Goal: Task Accomplishment & Management: Manage account settings

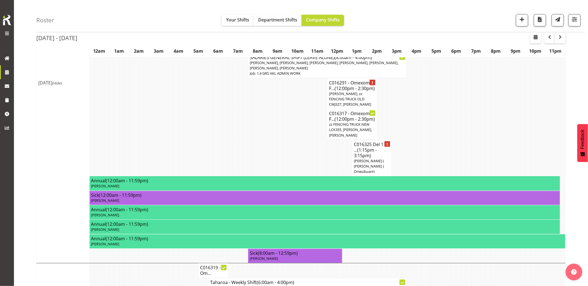
scroll to position [155, 0]
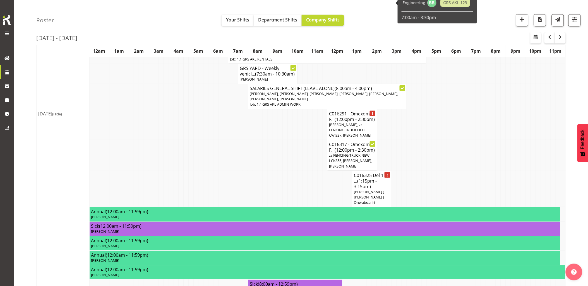
click at [217, 140] on td at bounding box center [215, 124] width 5 height 31
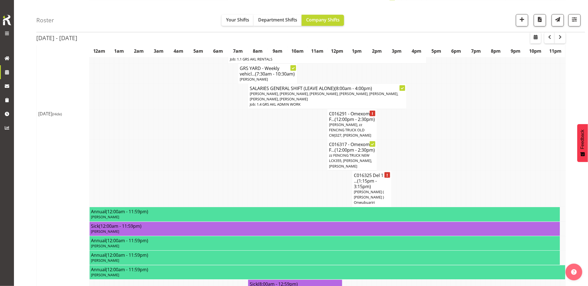
click at [254, 140] on td at bounding box center [255, 124] width 5 height 31
click at [62, 117] on span "(Hide)" at bounding box center [57, 114] width 10 height 5
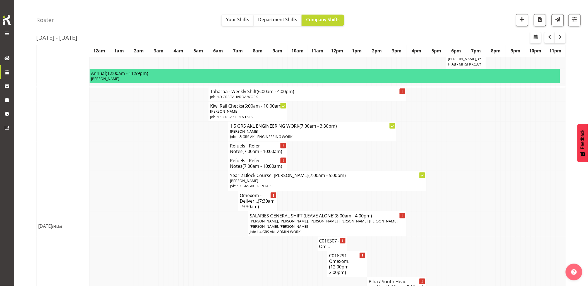
scroll to position [434, 0]
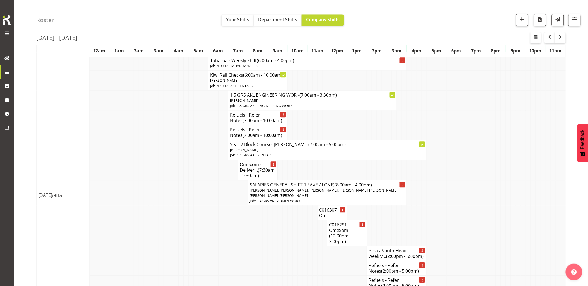
click at [180, 140] on td at bounding box center [180, 132] width 5 height 15
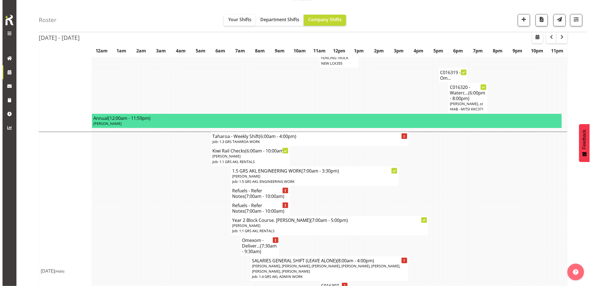
scroll to position [403, 0]
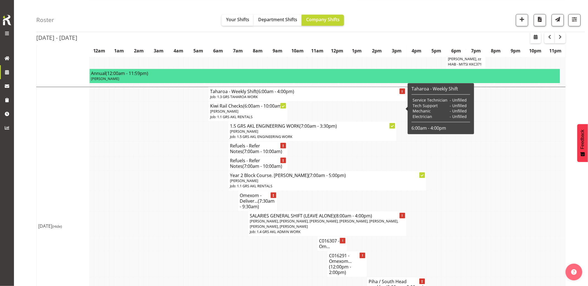
click at [225, 94] on h4 "Taharoa - Weekly Shift (6:00am - 4:00pm)" at bounding box center [307, 92] width 195 height 6
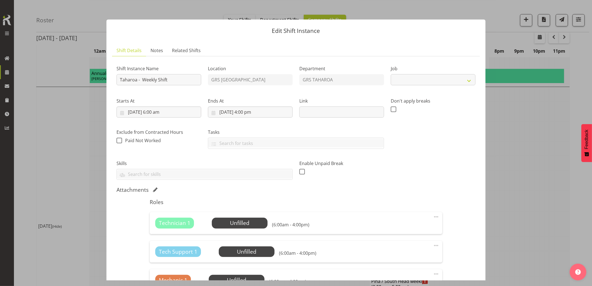
select select "874"
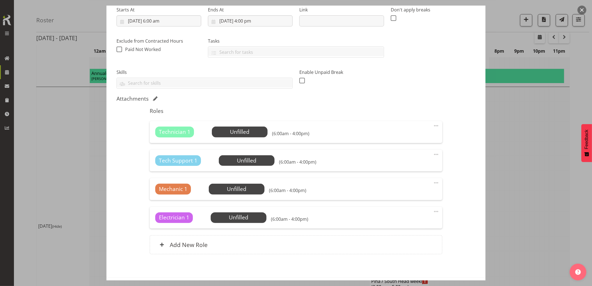
scroll to position [93, 0]
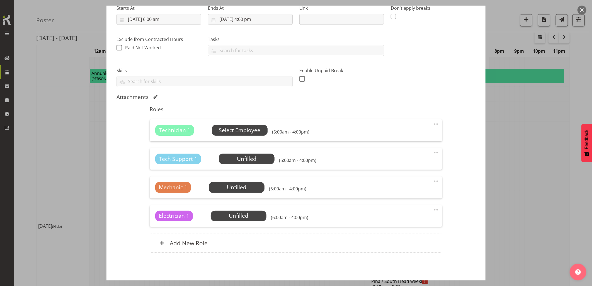
click at [246, 134] on span "Select Employee" at bounding box center [240, 130] width 42 height 8
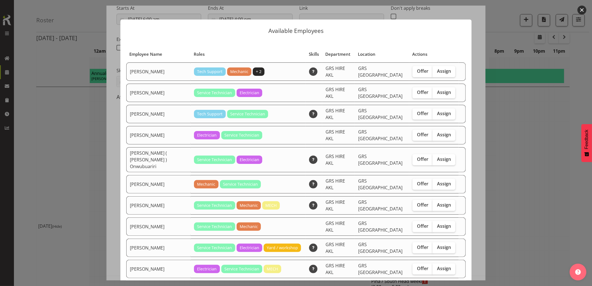
click at [441, 286] on span "Assign" at bounding box center [444, 290] width 14 height 6
click at [436, 286] on input "Assign" at bounding box center [435, 290] width 4 height 4
checkbox input "true"
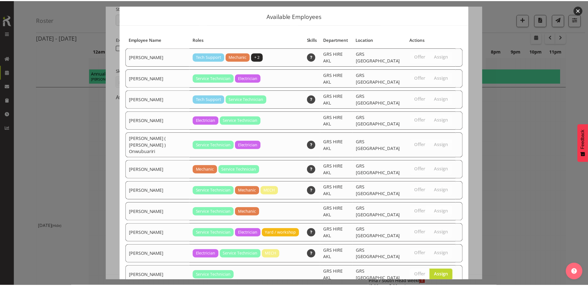
scroll to position [23, 0]
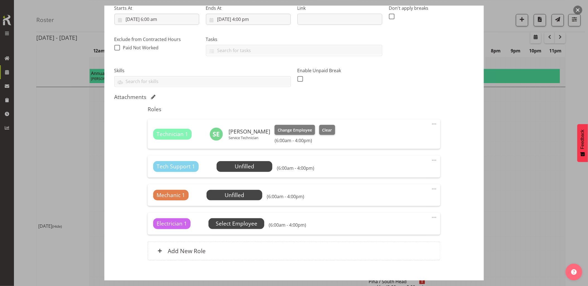
click at [232, 224] on span "Select Employee" at bounding box center [237, 224] width 42 height 8
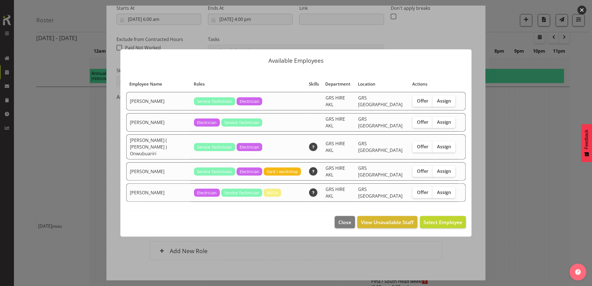
click at [442, 183] on td "Offer Assign" at bounding box center [434, 192] width 50 height 18
click at [444, 187] on label "Assign" at bounding box center [444, 192] width 23 height 11
click at [436, 190] on input "Assign" at bounding box center [435, 192] width 4 height 4
checkbox input "true"
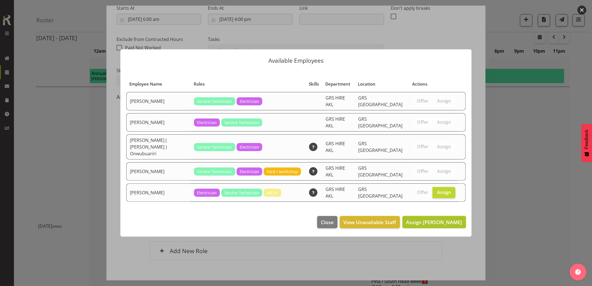
click at [444, 219] on span "Assign [PERSON_NAME]" at bounding box center [434, 222] width 56 height 7
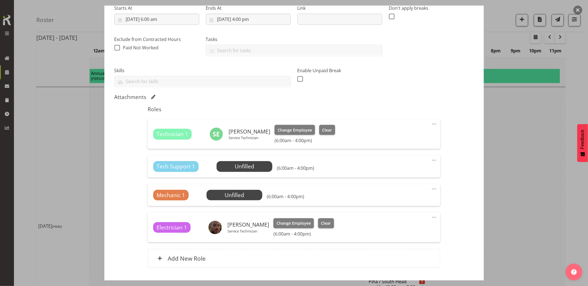
click at [431, 162] on div at bounding box center [434, 160] width 7 height 7
click at [413, 189] on link "Delete" at bounding box center [411, 193] width 54 height 10
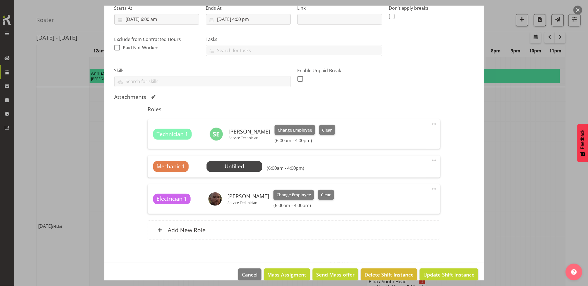
click at [431, 161] on span at bounding box center [434, 160] width 7 height 7
drag, startPoint x: 399, startPoint y: 191, endPoint x: 417, endPoint y: 219, distance: 34.1
click at [399, 191] on link "Delete" at bounding box center [411, 193] width 54 height 10
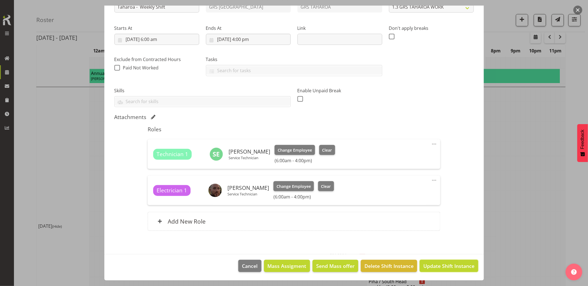
drag, startPoint x: 444, startPoint y: 265, endPoint x: 431, endPoint y: 271, distance: 14.0
click at [443, 266] on span "Update Shift Instance" at bounding box center [448, 265] width 51 height 7
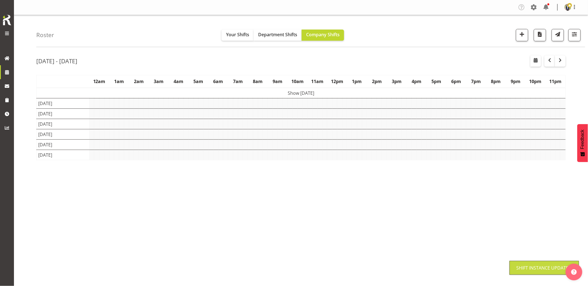
scroll to position [0, 0]
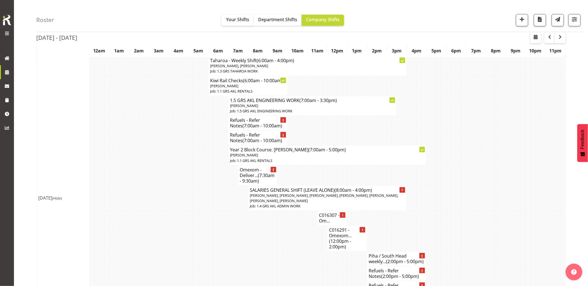
click at [165, 207] on td at bounding box center [166, 197] width 5 height 25
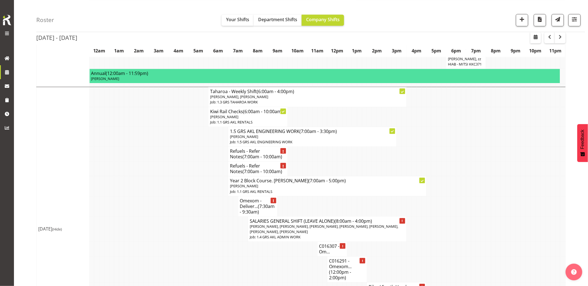
click at [165, 196] on td at bounding box center [166, 186] width 5 height 20
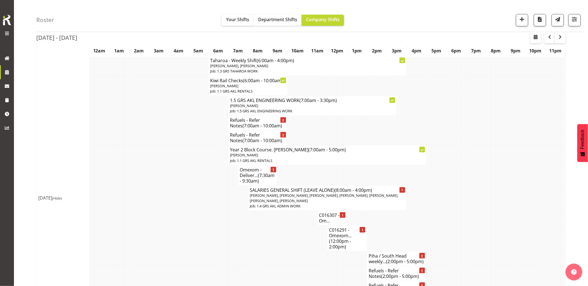
scroll to position [465, 0]
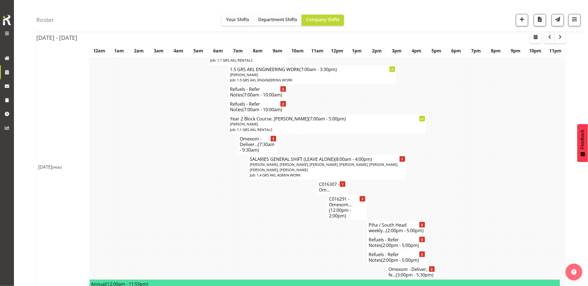
click at [229, 221] on td at bounding box center [230, 208] width 5 height 26
click at [269, 216] on td at bounding box center [270, 208] width 5 height 26
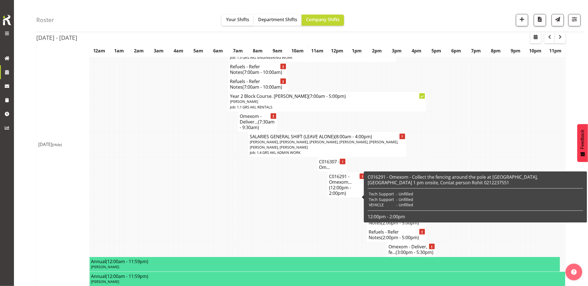
scroll to position [496, 0]
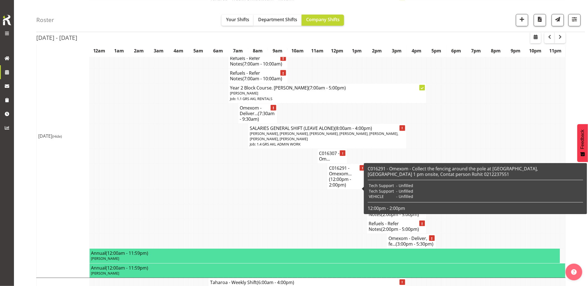
click at [268, 204] on td at bounding box center [270, 197] width 5 height 15
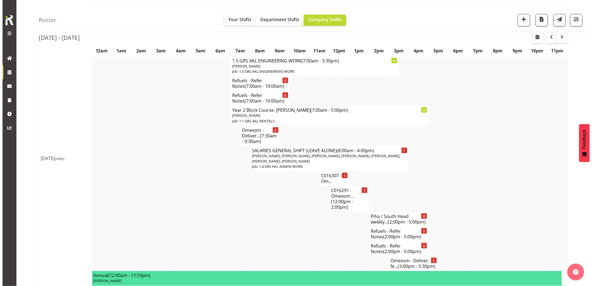
scroll to position [465, 0]
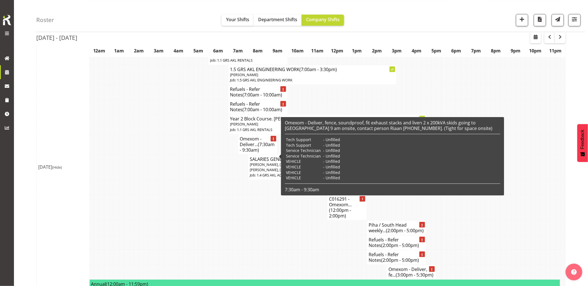
click at [245, 153] on h4 "Omexom - Deliver... (7:30am - 9:30am)" at bounding box center [258, 144] width 36 height 17
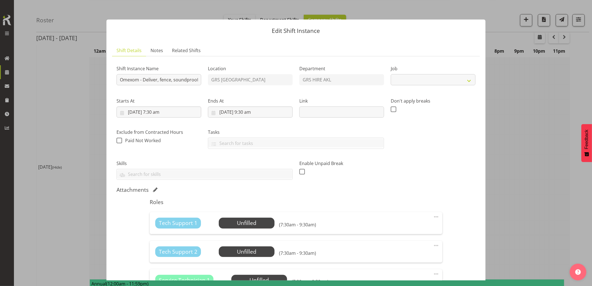
select select "7504"
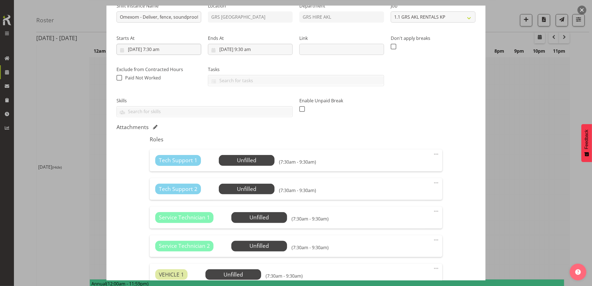
scroll to position [0, 0]
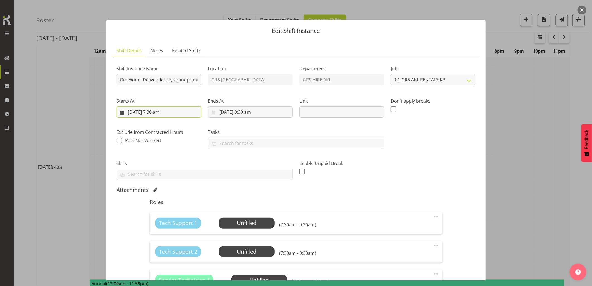
click at [191, 110] on input "[DATE] 7:30 am" at bounding box center [159, 112] width 85 height 11
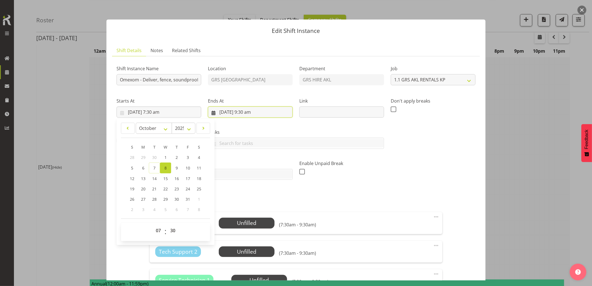
click at [273, 112] on input "[DATE] 9:30 am" at bounding box center [250, 112] width 85 height 11
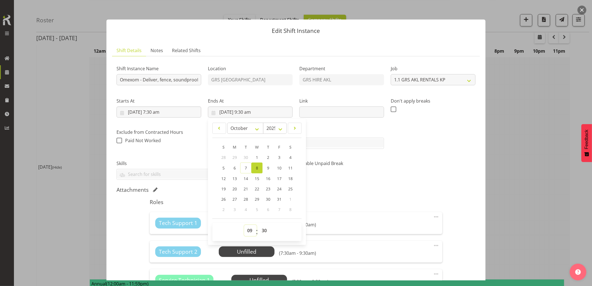
click at [245, 232] on select "00 01 02 03 04 05 06 07 08 09 10 11 12 13 14 15 16 17 18 19 20 21 22 23" at bounding box center [250, 230] width 13 height 11
select select "10"
click at [244, 225] on select "00 01 02 03 04 05 06 07 08 09 10 11 12 13 14 15 16 17 18 19 20 21 22 23" at bounding box center [250, 230] width 13 height 11
type input "[DATE] 10:30 am"
click at [264, 228] on select "00 01 02 03 04 05 06 07 08 09 10 11 12 13 14 15 16 17 18 19 20 21 22 23 24 25 2…" at bounding box center [265, 230] width 13 height 11
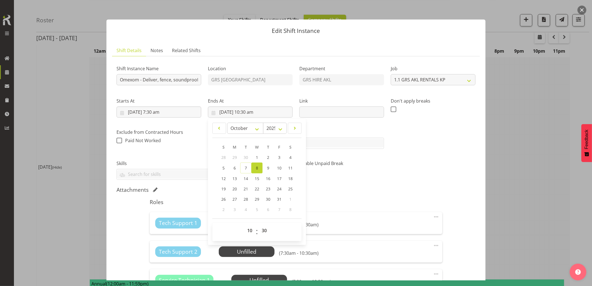
click at [374, 194] on div "Attachments" at bounding box center [296, 191] width 359 height 8
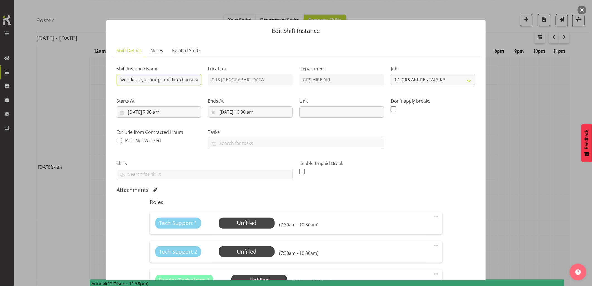
scroll to position [0, 73]
drag, startPoint x: 163, startPoint y: 76, endPoint x: 191, endPoint y: 78, distance: 27.7
click at [191, 78] on input "Omexom - Deliver, fence, soundproof, fit exhaust stacks and liven 2 x 200kVA sk…" at bounding box center [159, 79] width 85 height 11
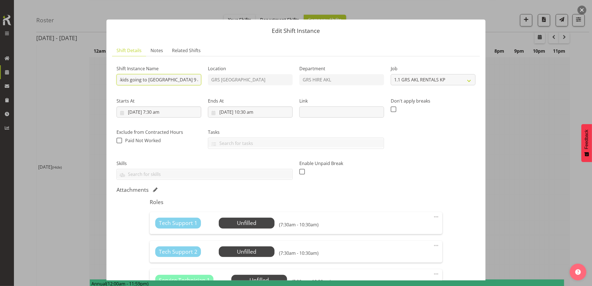
drag, startPoint x: 175, startPoint y: 81, endPoint x: 191, endPoint y: 79, distance: 15.7
click at [191, 79] on input "Omexom - Deliver, fence, soundproof, fit exhaust stacks and liven 2 x 200kVA sk…" at bounding box center [159, 79] width 85 height 11
click at [431, 203] on h5 "Roles" at bounding box center [296, 202] width 293 height 7
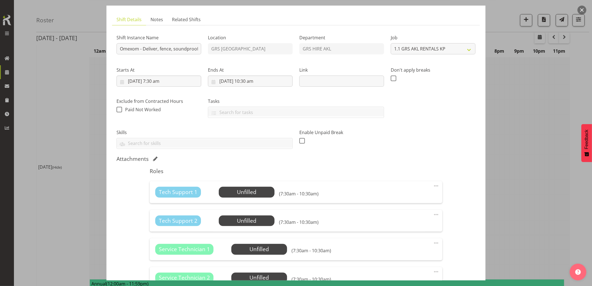
scroll to position [0, 0]
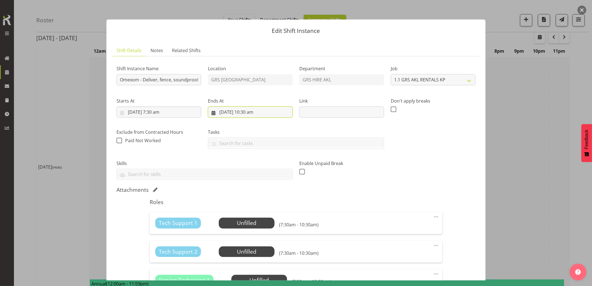
click at [276, 110] on input "[DATE] 10:30 am" at bounding box center [250, 112] width 85 height 11
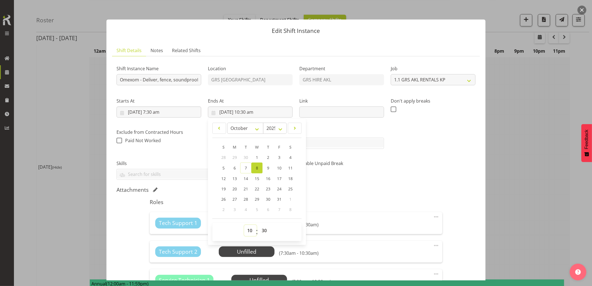
click at [249, 227] on select "00 01 02 03 04 05 06 07 08 09 10 11 12 13 14 15 16 17 18 19 20 21 22 23" at bounding box center [250, 230] width 13 height 11
select select "11"
click at [244, 225] on select "00 01 02 03 04 05 06 07 08 09 10 11 12 13 14 15 16 17 18 19 20 21 22 23" at bounding box center [250, 230] width 13 height 11
type input "[DATE] 11:30 am"
click at [263, 232] on select "00 01 02 03 04 05 06 07 08 09 10 11 12 13 14 15 16 17 18 19 20 21 22 23 24 25 2…" at bounding box center [265, 230] width 13 height 11
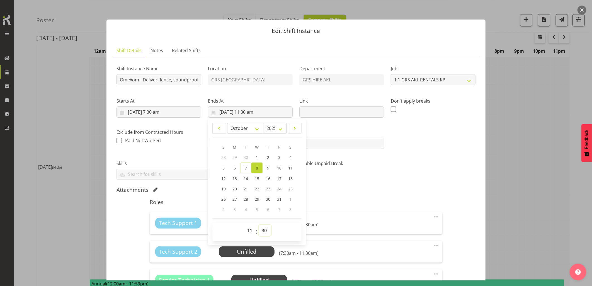
select select "0"
click at [259, 225] on select "00 01 02 03 04 05 06 07 08 09 10 11 12 13 14 15 16 17 18 19 20 21 22 23 24 25 2…" at bounding box center [265, 230] width 13 height 11
type input "[DATE] 11:00 am"
drag, startPoint x: 377, startPoint y: 182, endPoint x: 387, endPoint y: 195, distance: 16.2
click at [378, 182] on div "Enable Unpaid Break" at bounding box center [341, 167] width 91 height 31
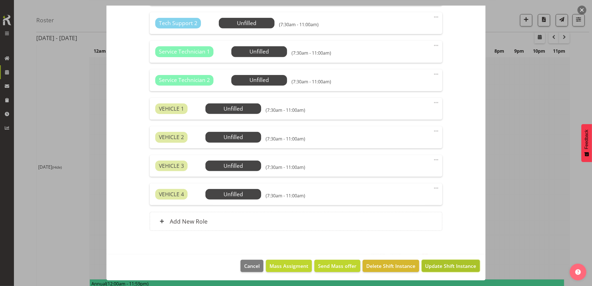
click at [452, 268] on span "Update Shift Instance" at bounding box center [451, 265] width 51 height 7
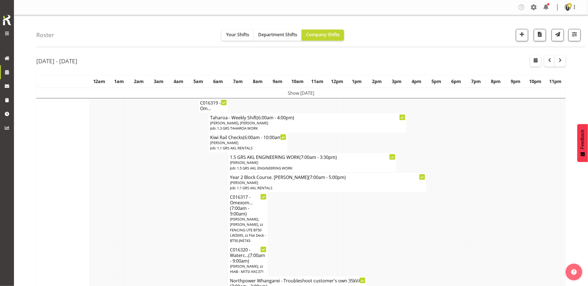
click at [160, 173] on td at bounding box center [161, 183] width 5 height 20
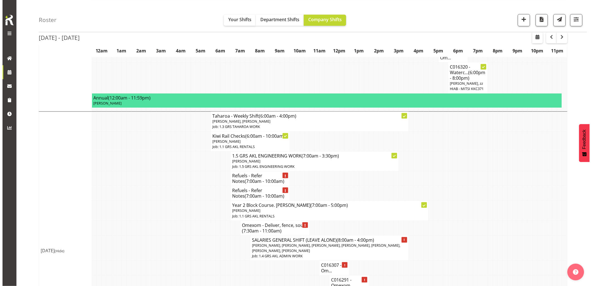
scroll to position [434, 0]
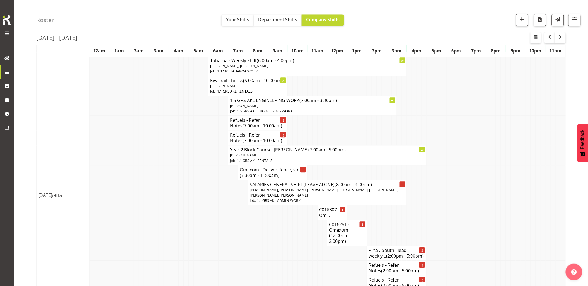
click at [161, 165] on td at bounding box center [161, 155] width 5 height 20
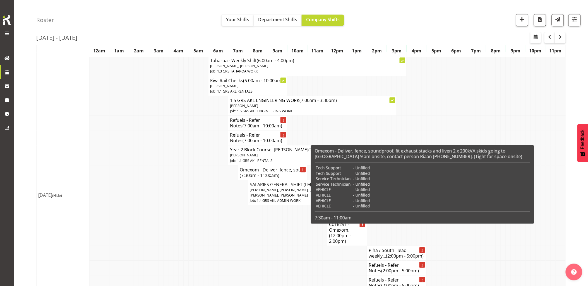
click at [243, 178] on span "(7:30am - 11:00am)" at bounding box center [260, 175] width 40 height 6
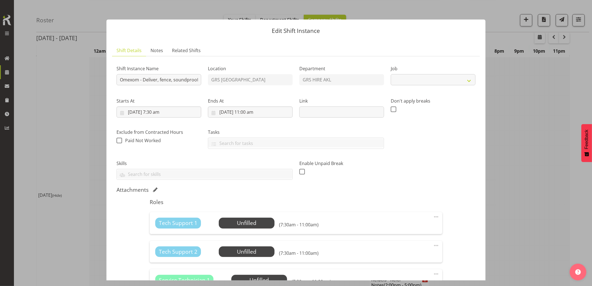
select select "7504"
click at [267, 113] on input "[DATE] 11:00 am" at bounding box center [250, 112] width 85 height 11
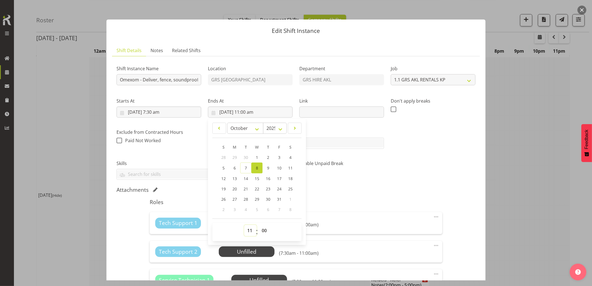
click at [246, 231] on select "00 01 02 03 04 05 06 07 08 09 10 11 12 13 14 15 16 17 18 19 20 21 22 23" at bounding box center [250, 230] width 13 height 11
select select "10"
click at [244, 225] on select "00 01 02 03 04 05 06 07 08 09 10 11 12 13 14 15 16 17 18 19 20 21 22 23" at bounding box center [250, 230] width 13 height 11
type input "[DATE] 10:00 am"
drag, startPoint x: 262, startPoint y: 233, endPoint x: 262, endPoint y: 226, distance: 6.4
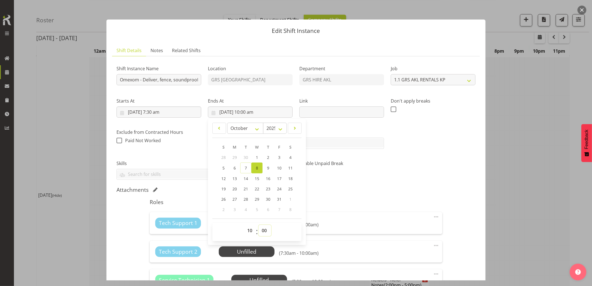
click at [262, 233] on select "00 01 02 03 04 05 06 07 08 09 10 11 12 13 14 15 16 17 18 19 20 21 22 23 24 25 2…" at bounding box center [265, 230] width 13 height 11
select select "30"
click at [259, 225] on select "00 01 02 03 04 05 06 07 08 09 10 11 12 13 14 15 16 17 18 19 20 21 22 23 24 25 2…" at bounding box center [265, 230] width 13 height 11
type input "[DATE] 10:30 am"
click at [356, 185] on div "Shift Instance Name Omexom - Deliver, fence, soundproof, fit exhaust stacks and…" at bounding box center [296, 264] width 359 height 406
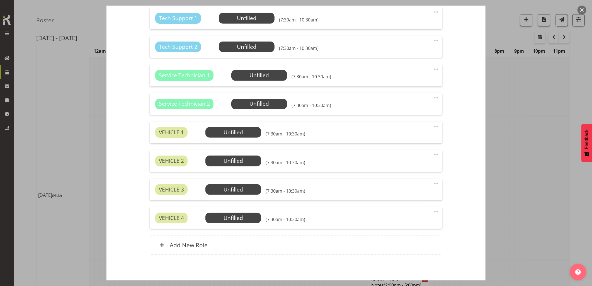
scroll to position [229, 0]
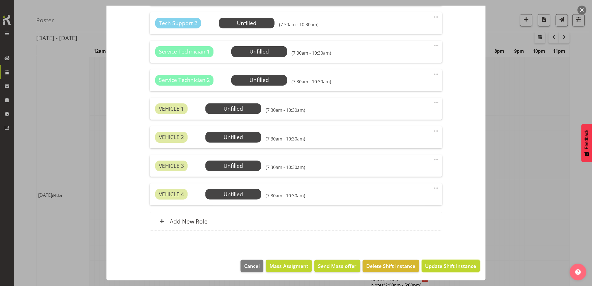
click at [461, 266] on span "Update Shift Instance" at bounding box center [451, 265] width 51 height 7
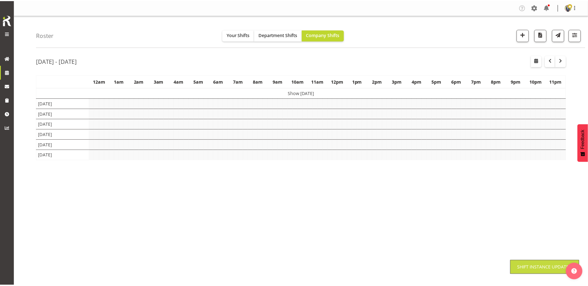
scroll to position [0, 0]
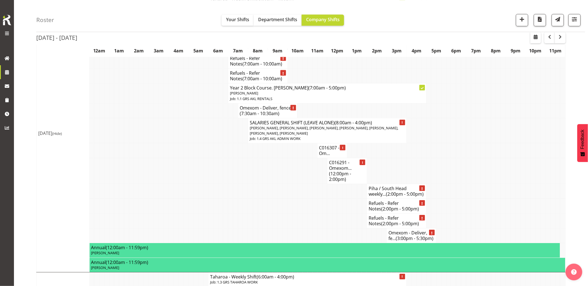
click at [165, 199] on td at bounding box center [166, 191] width 5 height 15
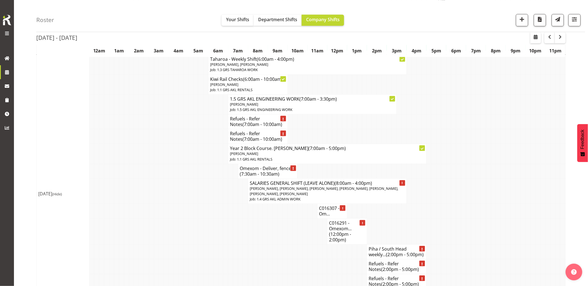
scroll to position [434, 0]
click at [192, 205] on td at bounding box center [190, 192] width 5 height 25
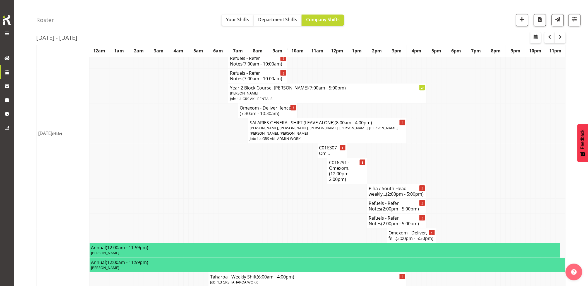
scroll to position [526, 0]
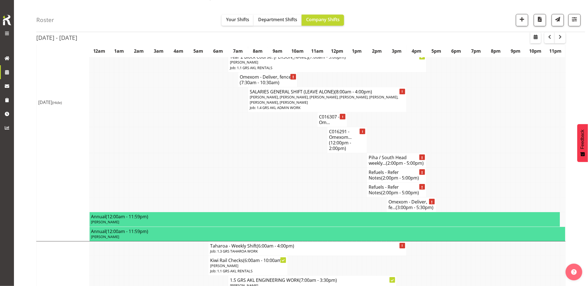
click at [243, 168] on td at bounding box center [245, 160] width 5 height 15
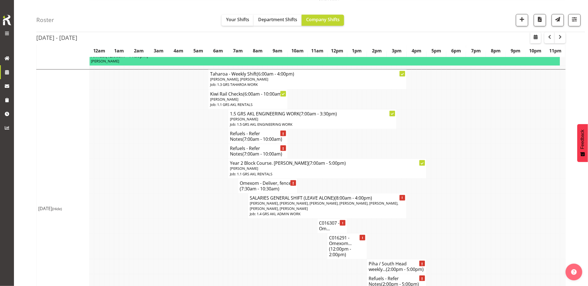
scroll to position [403, 0]
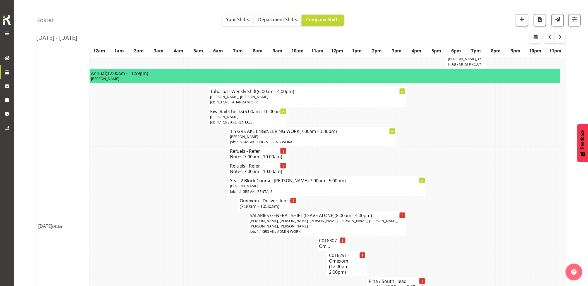
click at [156, 196] on td at bounding box center [156, 186] width 5 height 20
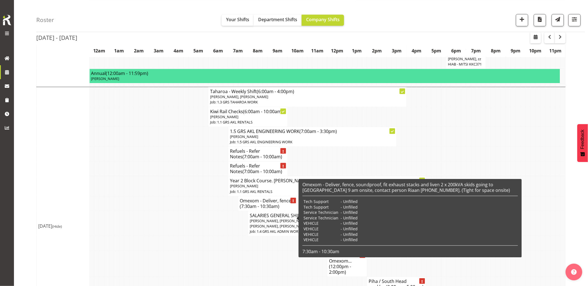
click at [188, 211] on td at bounding box center [185, 203] width 5 height 15
click at [197, 211] on td at bounding box center [195, 203] width 5 height 15
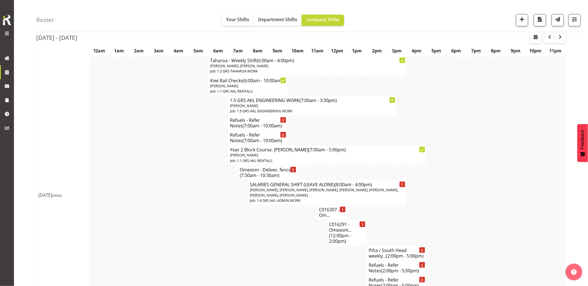
click at [197, 205] on td at bounding box center [195, 192] width 5 height 25
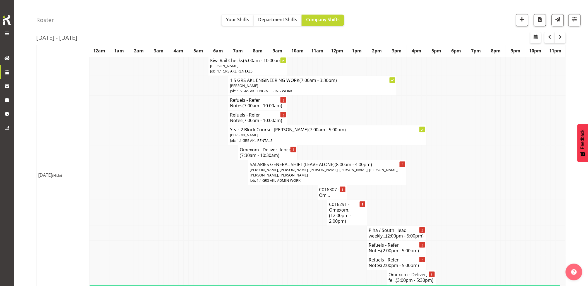
scroll to position [465, 0]
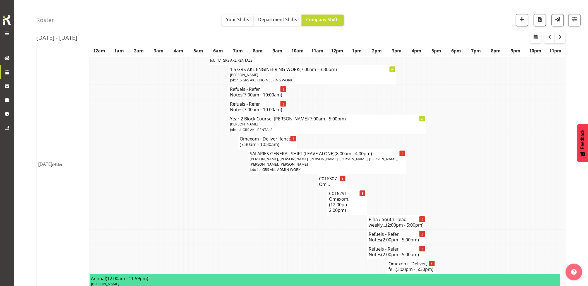
drag, startPoint x: 197, startPoint y: 219, endPoint x: 195, endPoint y: 213, distance: 6.8
click at [195, 215] on td at bounding box center [195, 202] width 5 height 26
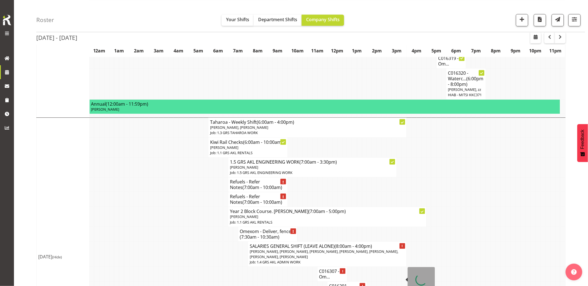
click at [151, 178] on td at bounding box center [151, 168] width 5 height 20
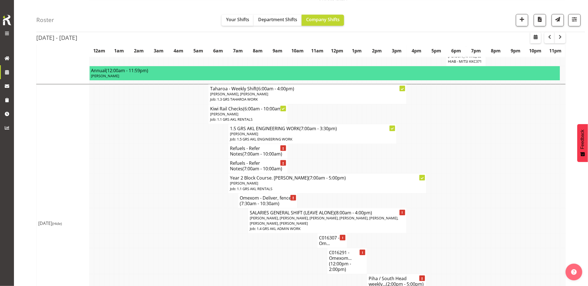
scroll to position [434, 0]
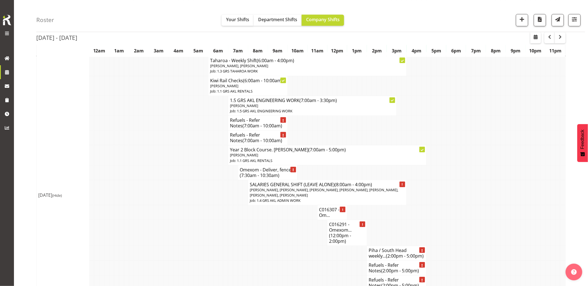
click at [151, 180] on td at bounding box center [151, 172] width 5 height 15
